Goal: Transaction & Acquisition: Subscribe to service/newsletter

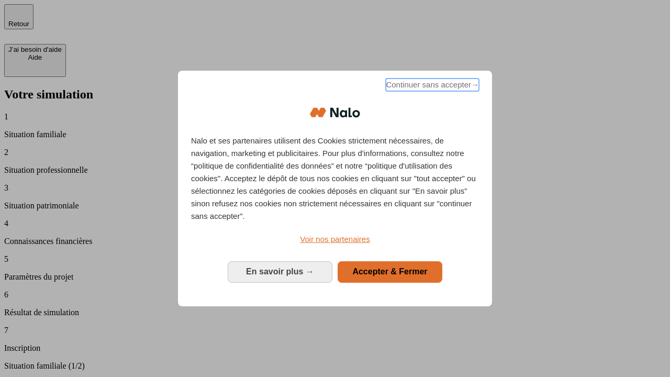
click at [431, 86] on span "Continuer sans accepter →" at bounding box center [432, 84] width 93 height 13
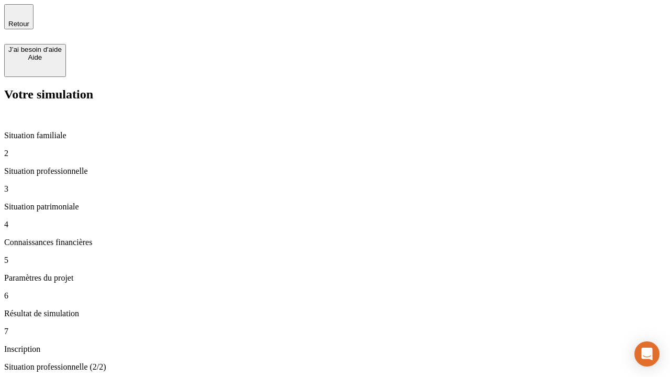
type input "30 000"
type input "0"
type input "1 000"
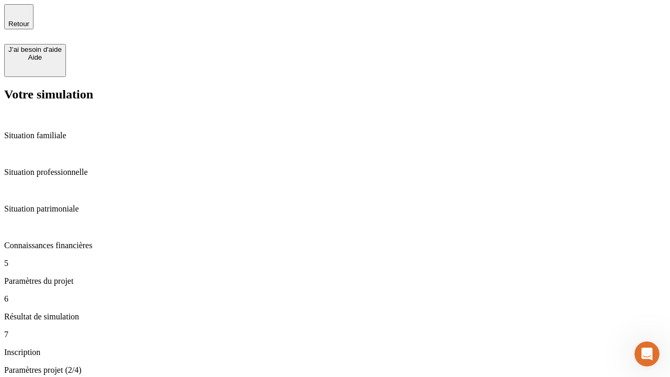
type input "40"
type input "64"
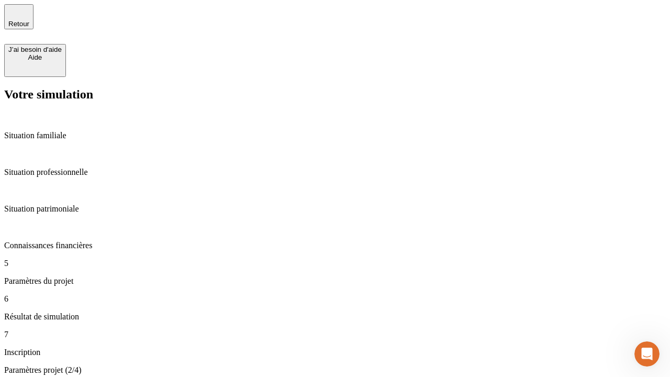
type input "200 000"
type input "640"
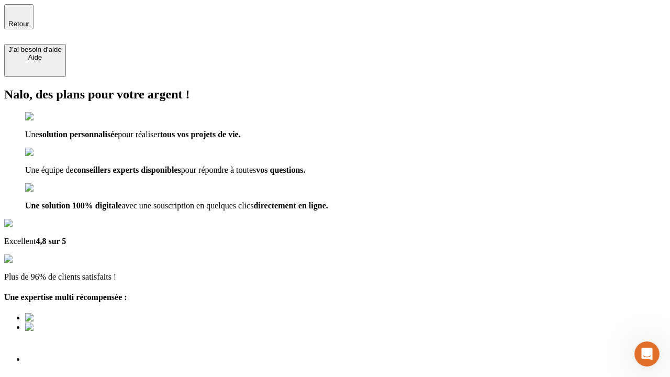
type input "[EMAIL_ADDRESS][DOMAIN_NAME]"
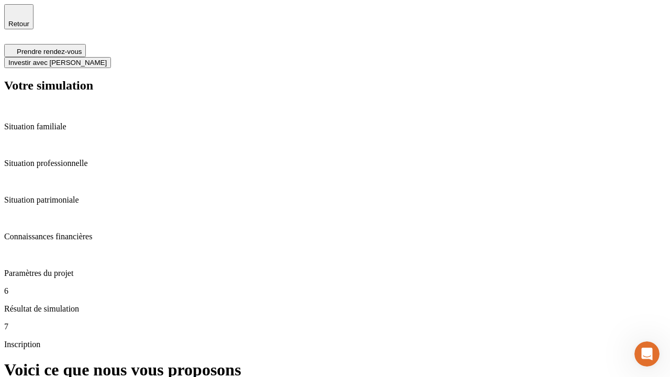
click at [107, 59] on span "Investir avec [PERSON_NAME]" at bounding box center [57, 63] width 98 height 8
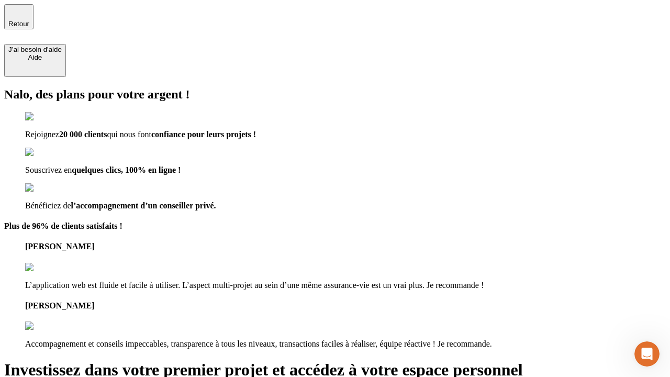
type input "[EMAIL_ADDRESS][DOMAIN_NAME]"
